Goal: Transaction & Acquisition: Purchase product/service

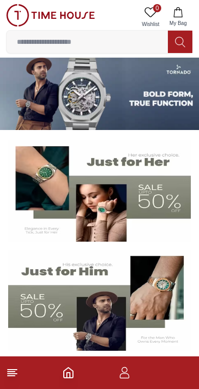
click at [143, 211] on img at bounding box center [99, 190] width 182 height 101
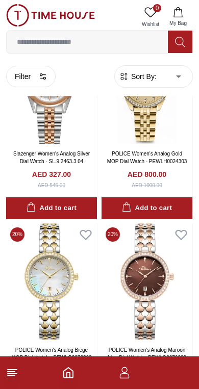
scroll to position [92, 0]
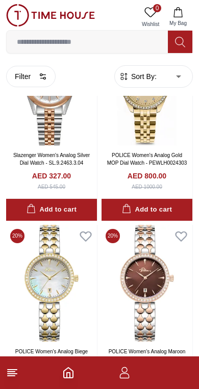
click at [51, 79] on button "Filter" at bounding box center [30, 76] width 49 height 21
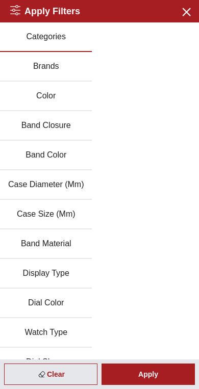
click at [163, 179] on div "Categories Brands Color Band Closure Band Color Case Diameter (Mm) Case Size (M…" at bounding box center [99, 214] width 199 height 384
click at [187, 10] on icon "button" at bounding box center [185, 11] width 7 height 7
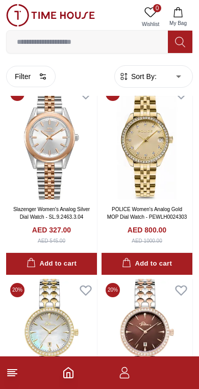
scroll to position [0, 0]
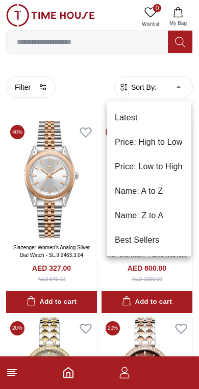
click at [96, 69] on div at bounding box center [99, 194] width 199 height 389
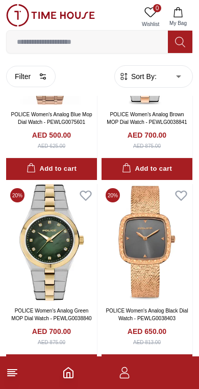
scroll to position [1511, 0]
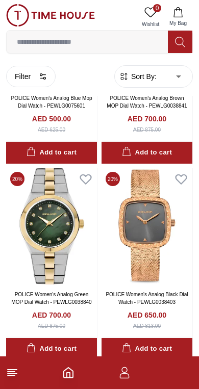
scroll to position [1520, 0]
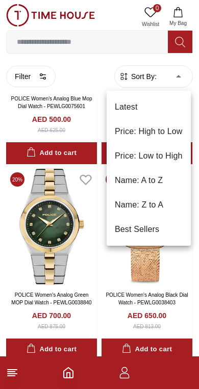
click at [182, 263] on div at bounding box center [99, 194] width 199 height 389
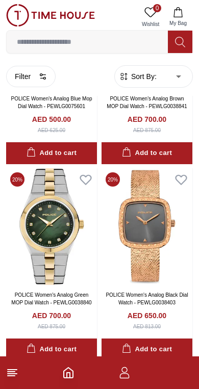
click at [39, 77] on icon "button" at bounding box center [43, 76] width 8 height 8
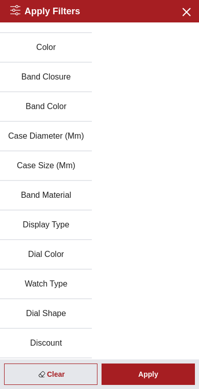
scroll to position [48, 0]
click at [19, 346] on button "Discount" at bounding box center [46, 344] width 92 height 30
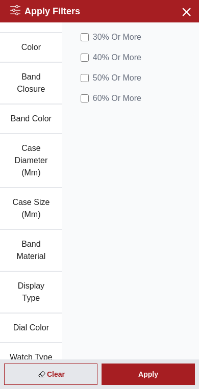
click at [155, 377] on div "Apply" at bounding box center [147, 373] width 93 height 21
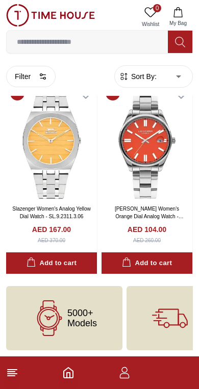
scroll to position [1214, 0]
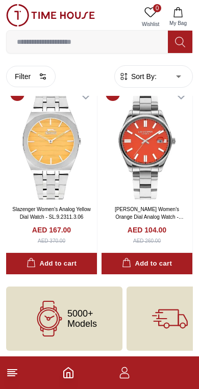
click at [66, 319] on icon at bounding box center [50, 319] width 36 height 36
click at [49, 312] on icon at bounding box center [50, 319] width 36 height 36
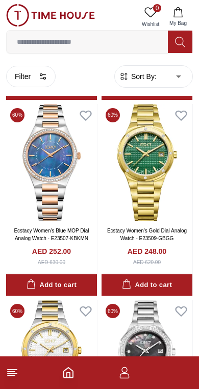
scroll to position [401, 0]
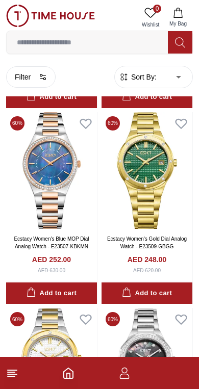
click at [42, 75] on circle "button" at bounding box center [41, 75] width 2 height 2
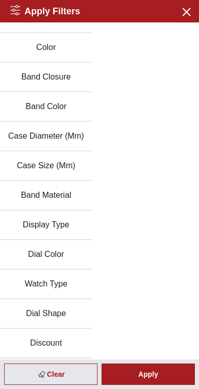
scroll to position [48, 0]
click at [77, 345] on button "Discount" at bounding box center [46, 344] width 92 height 30
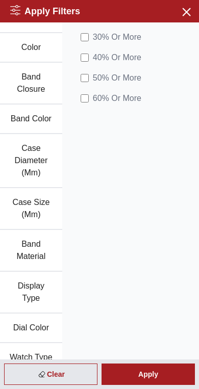
click at [157, 373] on div "Apply" at bounding box center [147, 373] width 93 height 21
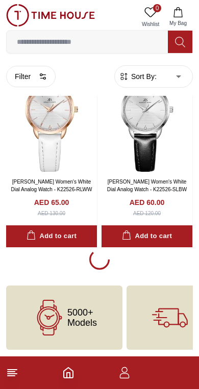
scroll to position [1827, 0]
